Goal: Task Accomplishment & Management: Use online tool/utility

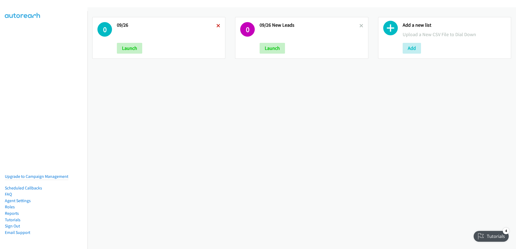
click at [218, 26] on icon at bounding box center [219, 26] width 4 height 4
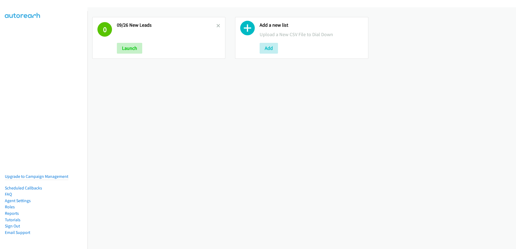
click at [218, 26] on icon at bounding box center [219, 26] width 4 height 4
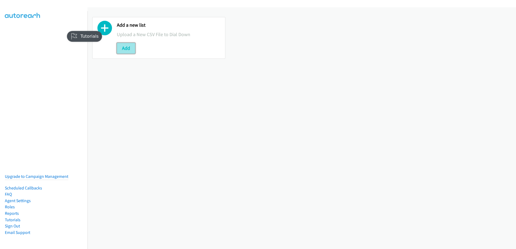
click at [129, 47] on button "Add" at bounding box center [126, 48] width 18 height 11
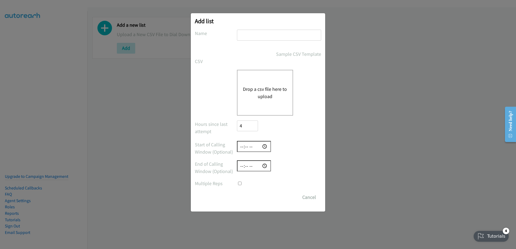
click at [259, 41] on div at bounding box center [279, 38] width 84 height 16
click at [264, 35] on input "text" at bounding box center [279, 35] width 84 height 11
type input "new leads"
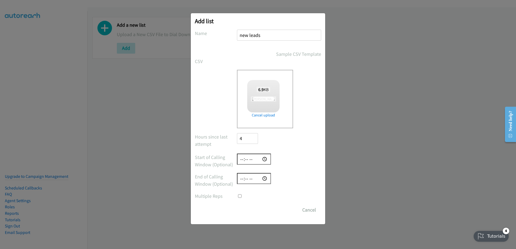
checkbox input "true"
click at [251, 210] on input "Save List" at bounding box center [251, 210] width 28 height 11
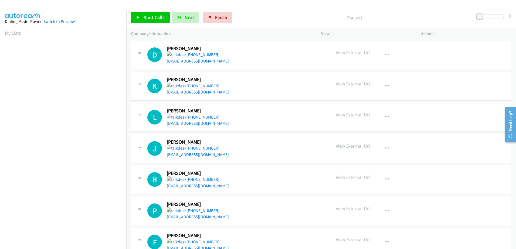
click at [161, 12] on div "Start Calls Pause Next Finish Paused 0" at bounding box center [321, 17] width 390 height 21
click at [144, 17] on span "Start Calls" at bounding box center [154, 17] width 21 height 6
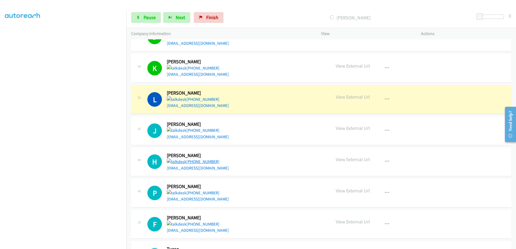
scroll to position [27, 0]
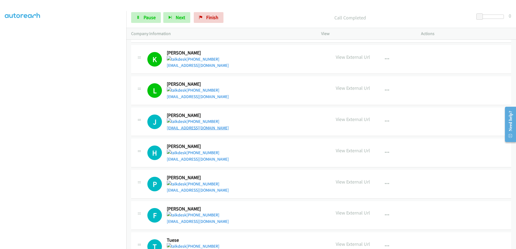
drag, startPoint x: 190, startPoint y: 126, endPoint x: 181, endPoint y: 129, distance: 8.6
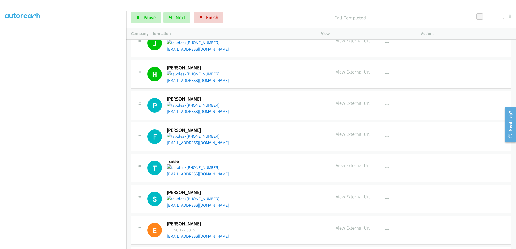
scroll to position [108, 0]
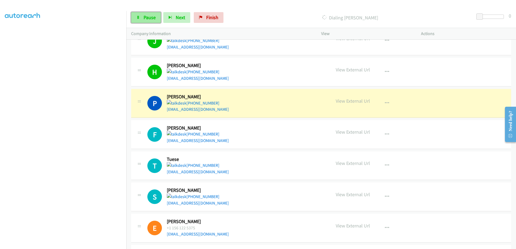
click at [148, 20] on span "Pause" at bounding box center [150, 17] width 12 height 6
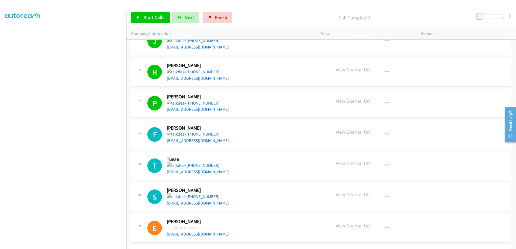
scroll to position [189, 0]
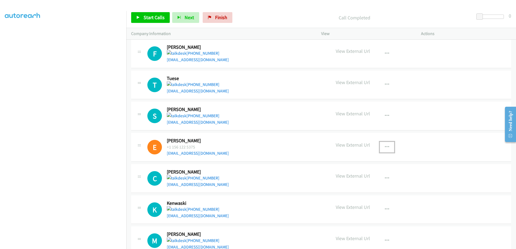
click at [385, 148] on icon "button" at bounding box center [387, 147] width 4 height 4
click at [346, 182] on link "Remove from list" at bounding box center [358, 182] width 72 height 11
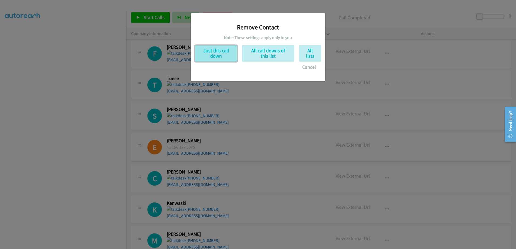
click at [211, 52] on button "Just this call down" at bounding box center [216, 53] width 42 height 16
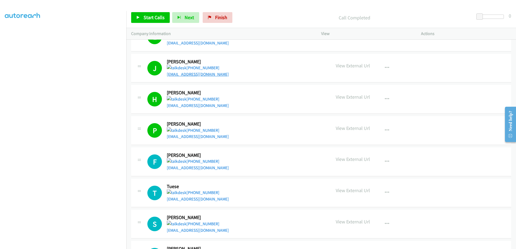
scroll to position [81, 0]
click at [142, 16] on link "Start Calls" at bounding box center [150, 17] width 39 height 11
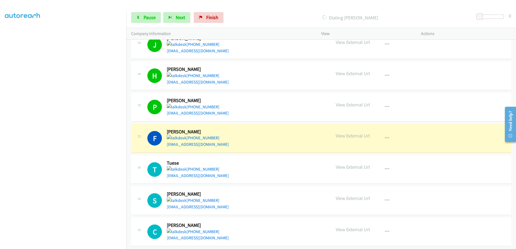
scroll to position [135, 0]
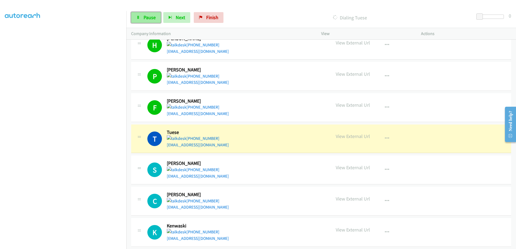
click at [145, 15] on span "Pause" at bounding box center [150, 17] width 12 height 6
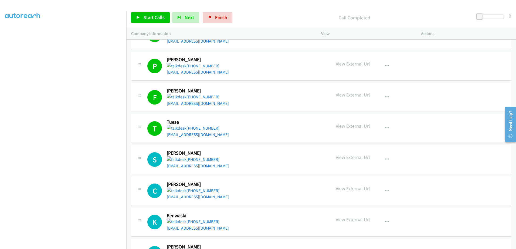
scroll to position [162, 0]
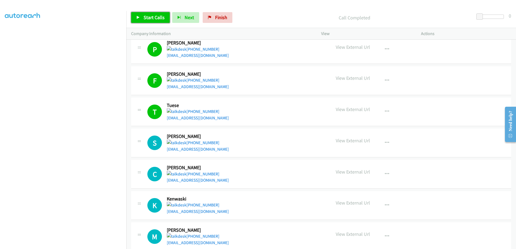
drag, startPoint x: 197, startPoint y: 149, endPoint x: 141, endPoint y: 14, distance: 146.4
click at [141, 14] on link "Start Calls" at bounding box center [150, 17] width 39 height 11
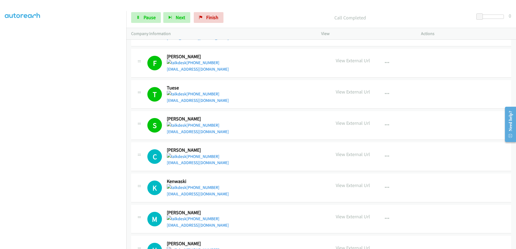
scroll to position [189, 0]
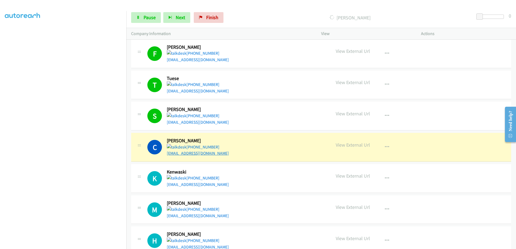
drag, startPoint x: 199, startPoint y: 156, endPoint x: 194, endPoint y: 153, distance: 5.2
click at [140, 18] on icon at bounding box center [138, 18] width 4 height 4
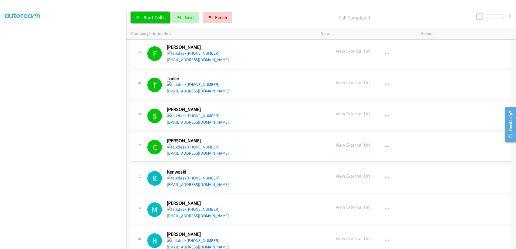
click at [147, 19] on span "Start Calls" at bounding box center [154, 17] width 21 height 6
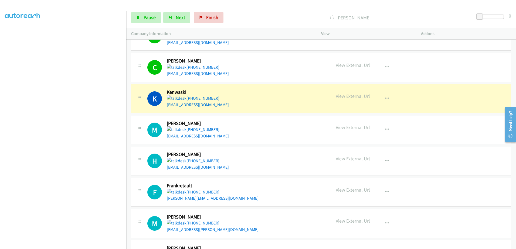
scroll to position [270, 0]
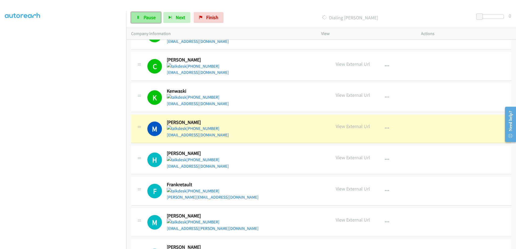
click at [143, 20] on link "Pause" at bounding box center [146, 17] width 30 height 11
click at [151, 18] on span "Start Calls" at bounding box center [154, 17] width 21 height 6
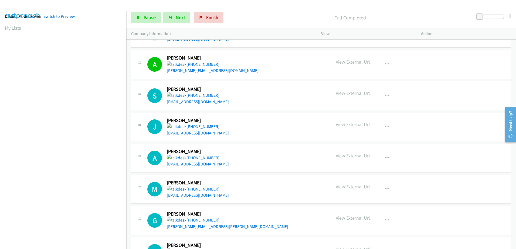
scroll to position [0, 0]
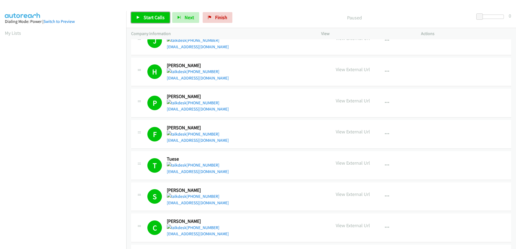
click at [163, 15] on span "Start Calls" at bounding box center [154, 17] width 21 height 6
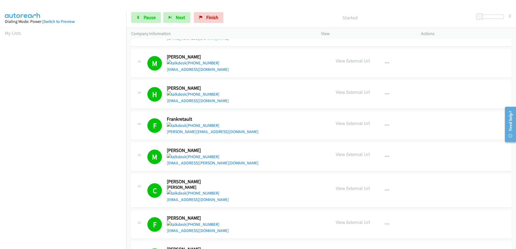
scroll to position [351, 0]
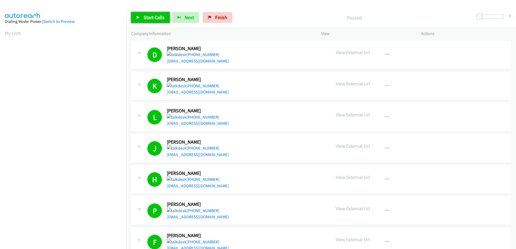
click at [140, 16] on link "Start Calls" at bounding box center [150, 17] width 39 height 11
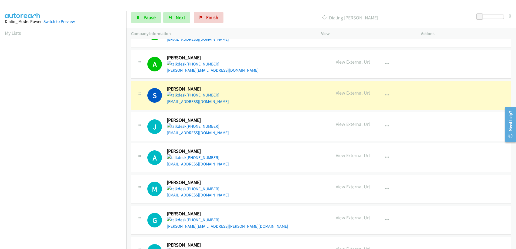
scroll to position [53, 0]
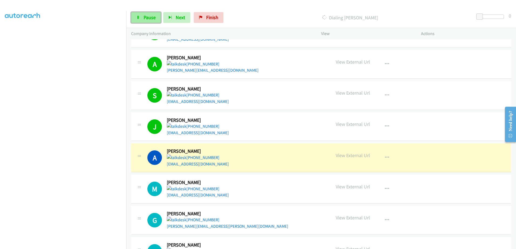
click at [145, 16] on span "Pause" at bounding box center [150, 17] width 12 height 6
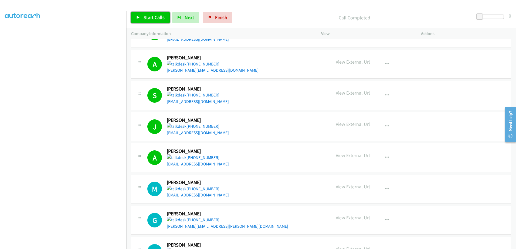
click at [162, 20] on span "Start Calls" at bounding box center [154, 17] width 21 height 6
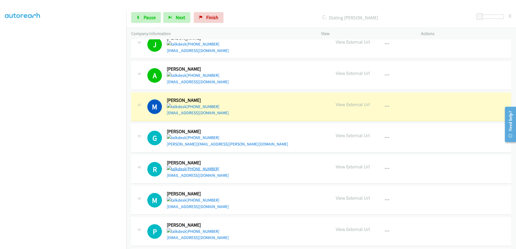
scroll to position [729, 0]
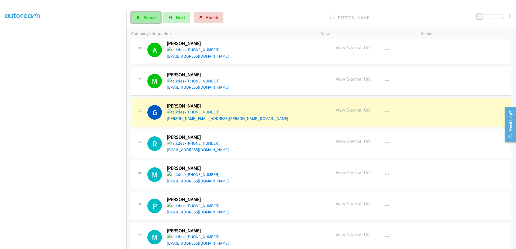
click at [149, 17] on span "Pause" at bounding box center [150, 17] width 12 height 6
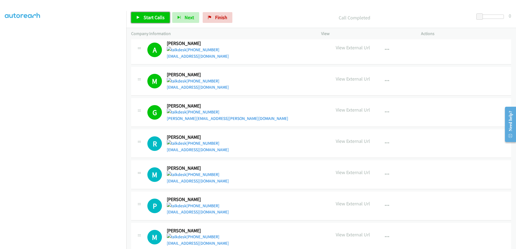
click at [155, 18] on span "Start Calls" at bounding box center [154, 17] width 21 height 6
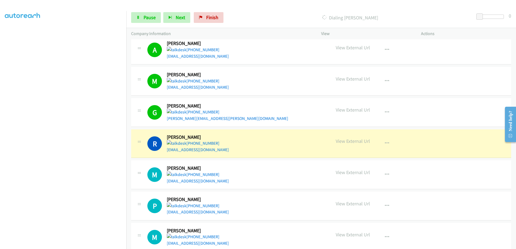
click at [209, 140] on h2 "[PERSON_NAME]" at bounding box center [196, 137] width 59 height 6
click at [151, 17] on span "Pause" at bounding box center [150, 17] width 12 height 6
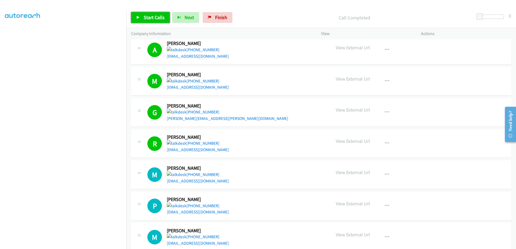
click at [156, 18] on span "Start Calls" at bounding box center [154, 17] width 21 height 6
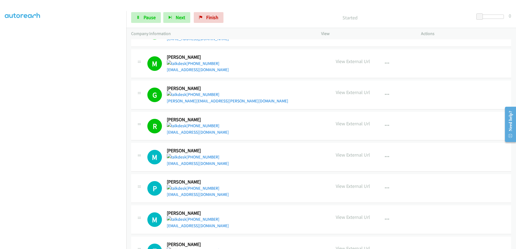
scroll to position [756, 0]
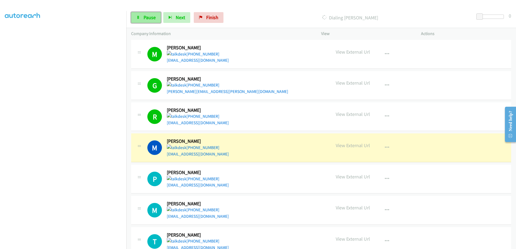
click at [148, 16] on span "Pause" at bounding box center [150, 17] width 12 height 6
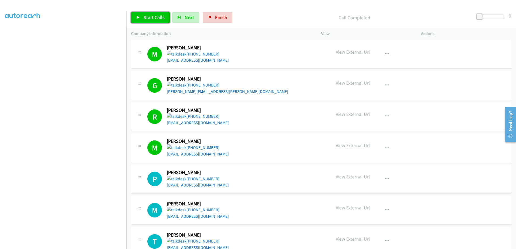
click at [155, 21] on link "Start Calls" at bounding box center [150, 17] width 39 height 11
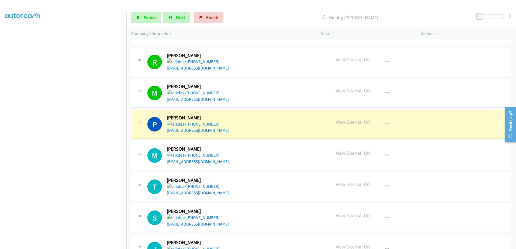
scroll to position [837, 0]
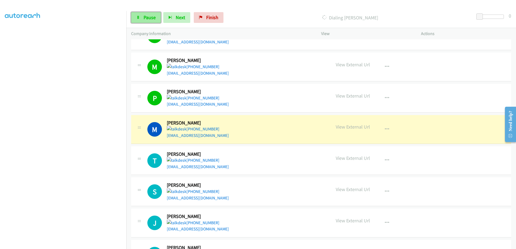
click at [152, 18] on span "Pause" at bounding box center [150, 17] width 12 height 6
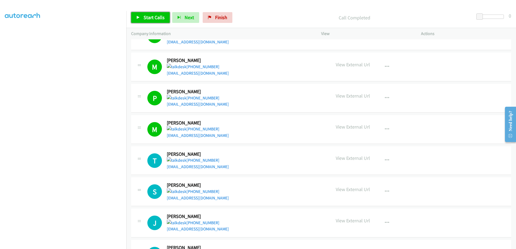
drag, startPoint x: 151, startPoint y: 17, endPoint x: 245, endPoint y: 78, distance: 111.4
click at [152, 17] on span "Start Calls" at bounding box center [154, 17] width 21 height 6
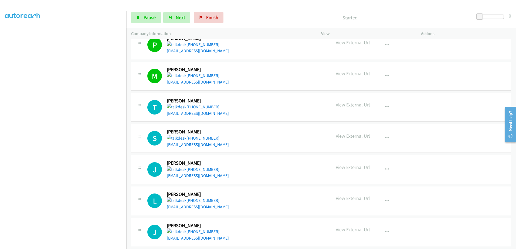
scroll to position [891, 0]
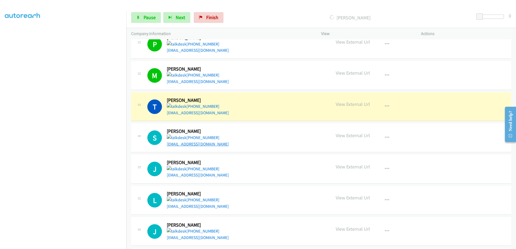
drag, startPoint x: 188, startPoint y: 144, endPoint x: 186, endPoint y: 146, distance: 3.0
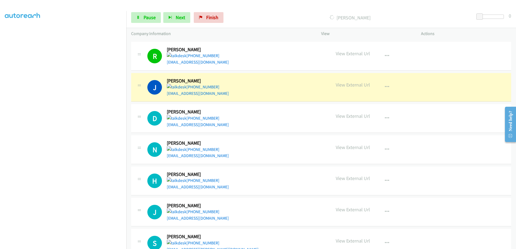
scroll to position [1161, 0]
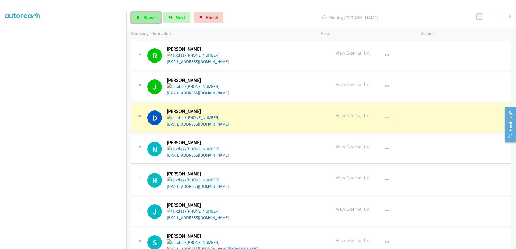
click at [143, 21] on link "Pause" at bounding box center [146, 17] width 30 height 11
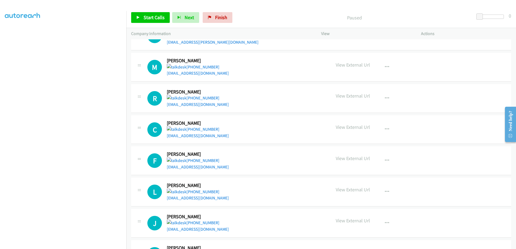
scroll to position [1242, 0]
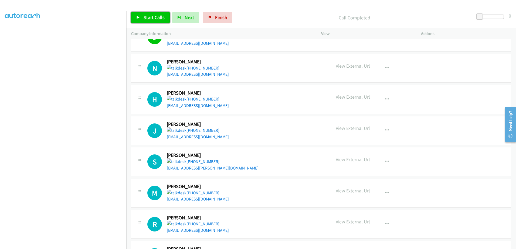
click at [160, 15] on span "Start Calls" at bounding box center [154, 17] width 21 height 6
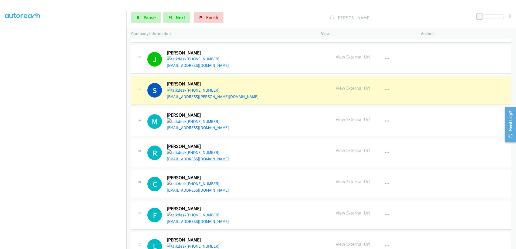
scroll to position [1323, 0]
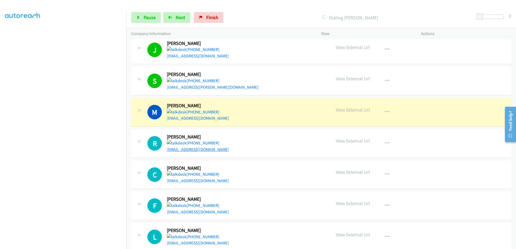
drag, startPoint x: 186, startPoint y: 152, endPoint x: 180, endPoint y: 151, distance: 6.6
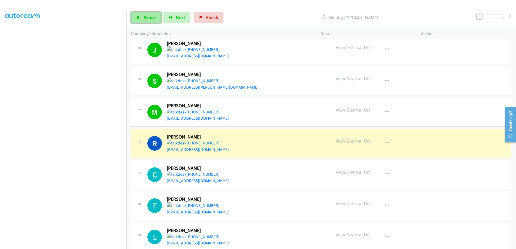
click at [143, 15] on link "Pause" at bounding box center [146, 17] width 30 height 11
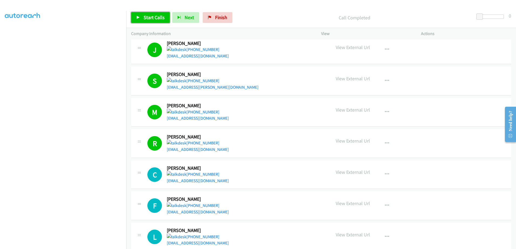
click at [150, 15] on span "Start Calls" at bounding box center [154, 17] width 21 height 6
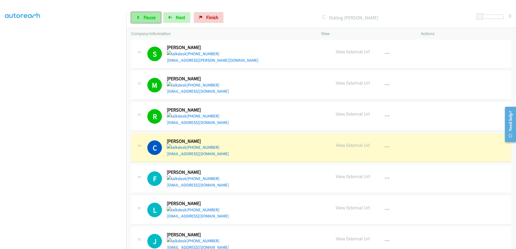
click at [142, 14] on link "Pause" at bounding box center [146, 17] width 30 height 11
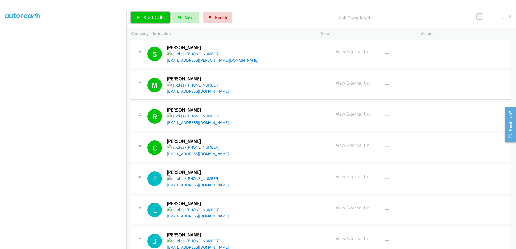
click at [145, 20] on span "Start Calls" at bounding box center [154, 17] width 21 height 6
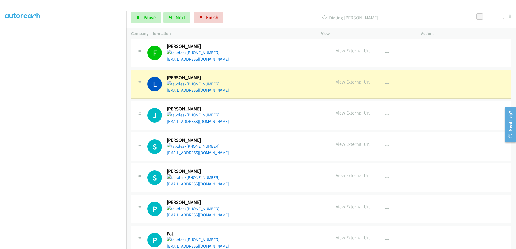
scroll to position [1512, 0]
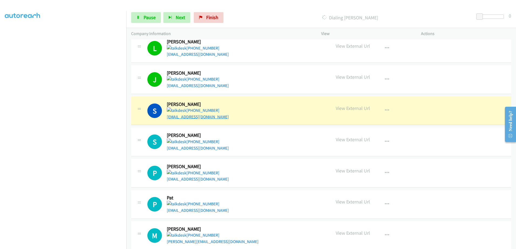
drag, startPoint x: 190, startPoint y: 115, endPoint x: 182, endPoint y: 117, distance: 8.8
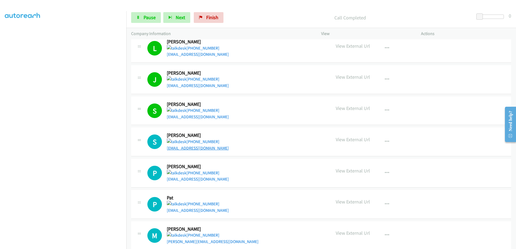
drag, startPoint x: 198, startPoint y: 145, endPoint x: 193, endPoint y: 149, distance: 5.6
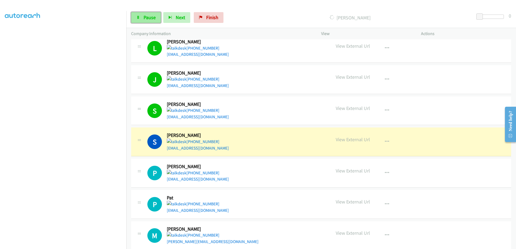
click at [150, 16] on span "Pause" at bounding box center [150, 17] width 12 height 6
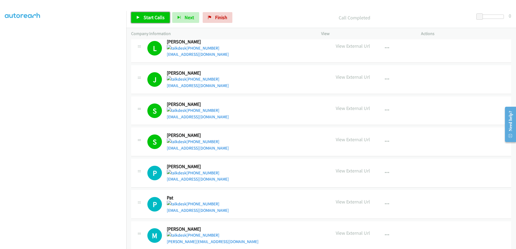
click at [154, 18] on span "Start Calls" at bounding box center [154, 17] width 21 height 6
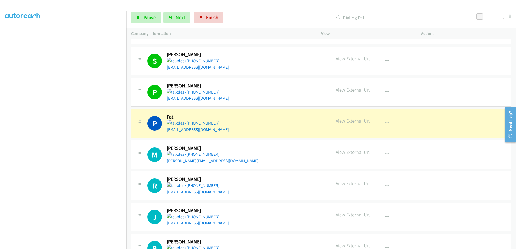
scroll to position [1674, 0]
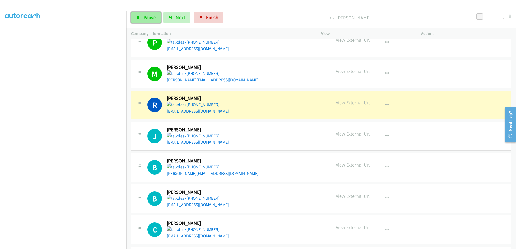
click at [141, 16] on link "Pause" at bounding box center [146, 17] width 30 height 11
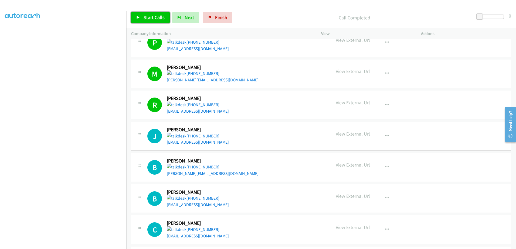
click at [146, 18] on span "Start Calls" at bounding box center [154, 17] width 21 height 6
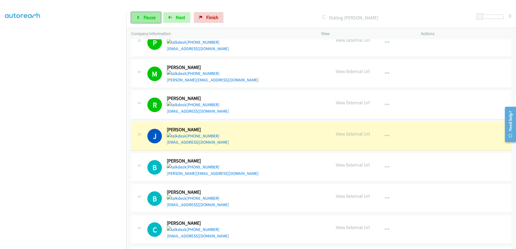
click at [142, 14] on link "Pause" at bounding box center [146, 17] width 30 height 11
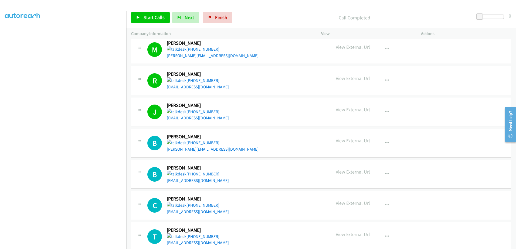
scroll to position [1728, 0]
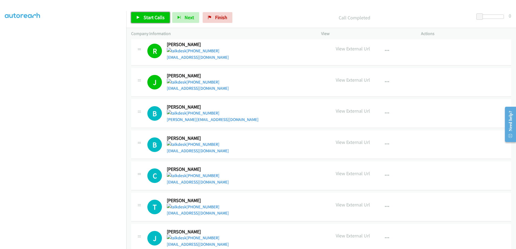
click at [146, 18] on span "Start Calls" at bounding box center [154, 17] width 21 height 6
click at [228, 182] on div "C Callback Scheduled [PERSON_NAME] [GEOGRAPHIC_DATA]/[GEOGRAPHIC_DATA] [PHONE_N…" at bounding box center [236, 176] width 179 height 19
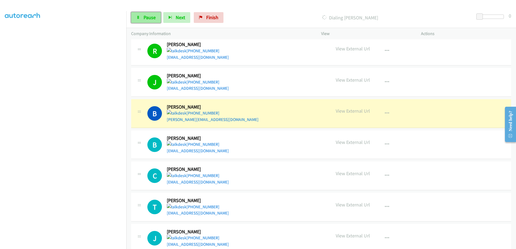
click at [147, 16] on span "Pause" at bounding box center [150, 17] width 12 height 6
